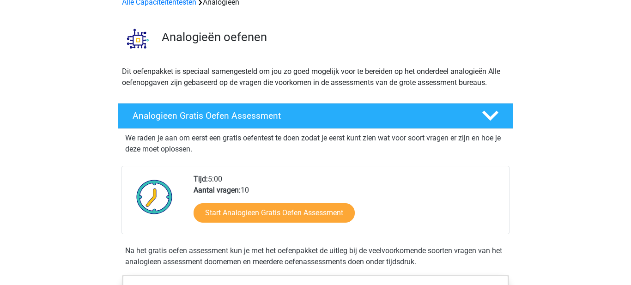
scroll to position [50, 0]
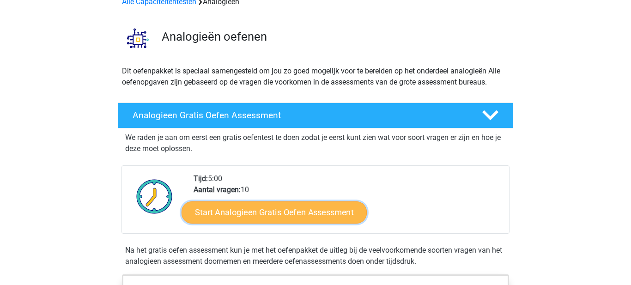
click at [304, 210] on link "Start Analogieen Gratis Oefen Assessment" at bounding box center [273, 212] width 185 height 22
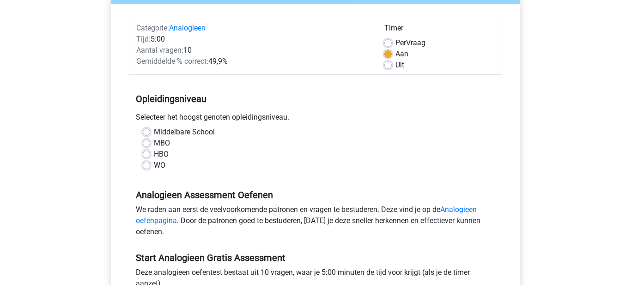
scroll to position [109, 0]
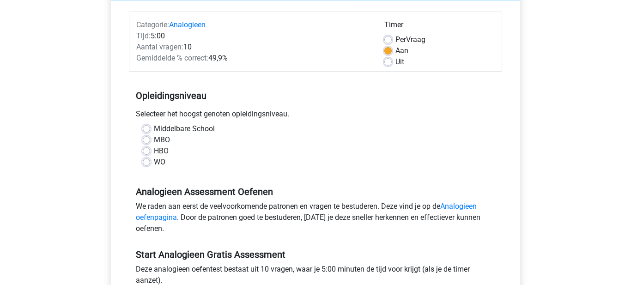
click at [154, 165] on label "WO" at bounding box center [160, 162] width 12 height 11
click at [146, 165] on input "WO" at bounding box center [146, 161] width 7 height 9
radio input "true"
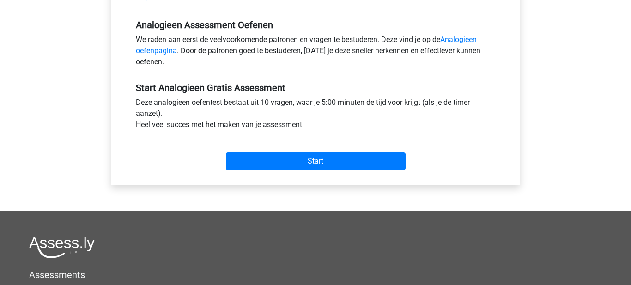
scroll to position [276, 0]
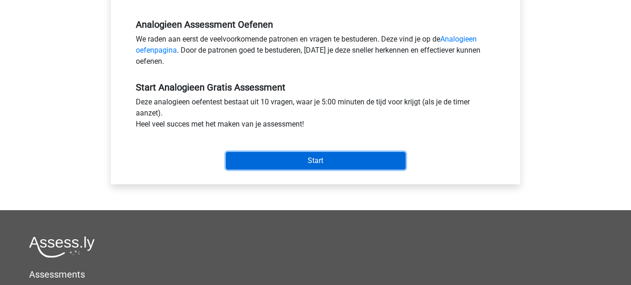
click at [333, 166] on input "Start" at bounding box center [316, 161] width 180 height 18
